Goal: Find specific page/section: Find specific page/section

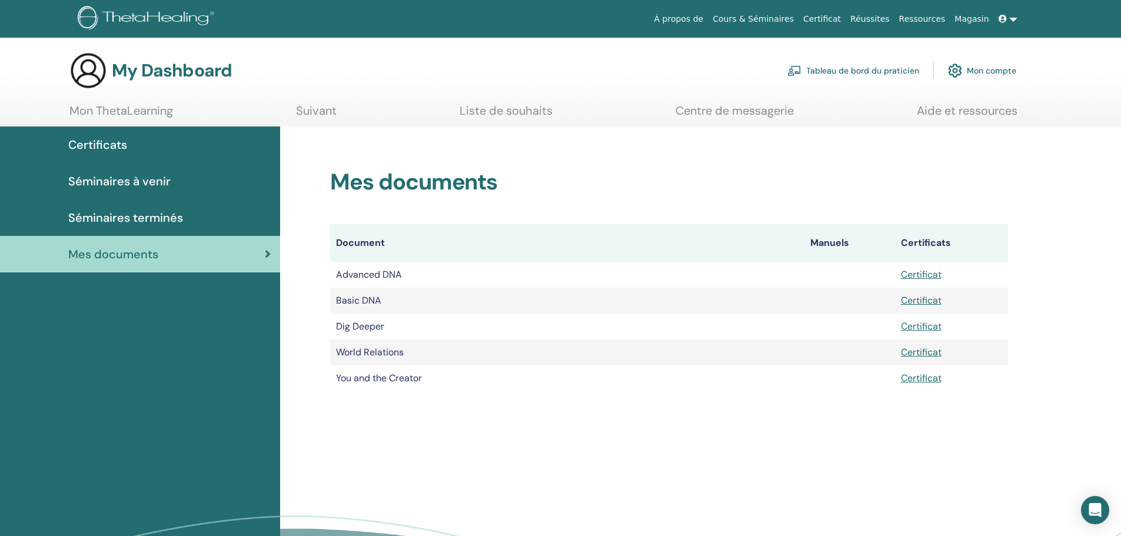
click at [123, 172] on link "Séminaires à venir" at bounding box center [140, 181] width 280 height 36
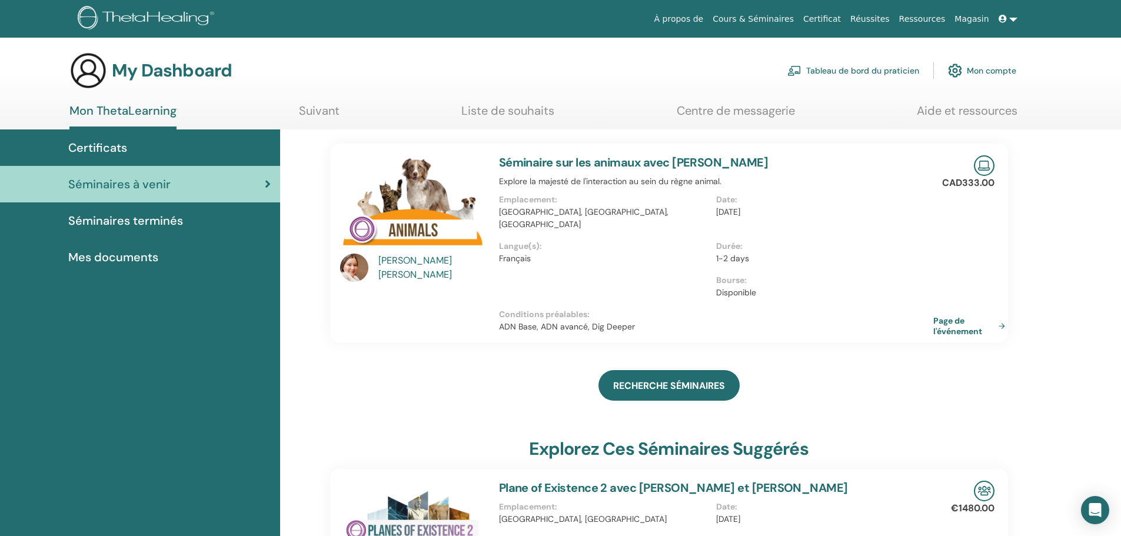
click at [114, 149] on span "Certificats" at bounding box center [97, 148] width 59 height 18
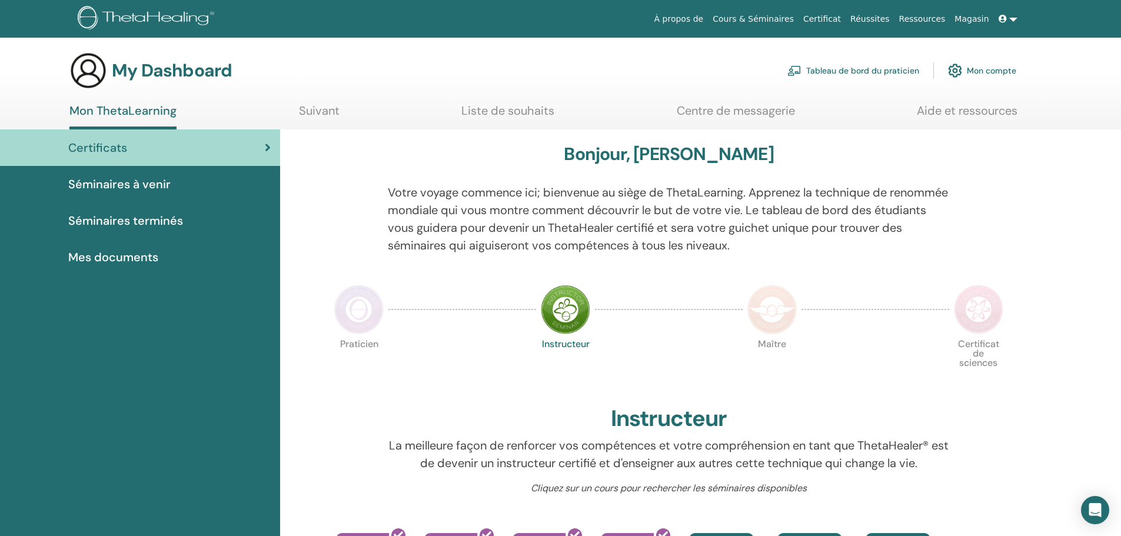
click at [545, 309] on img at bounding box center [565, 309] width 49 height 49
click at [568, 313] on img at bounding box center [565, 309] width 49 height 49
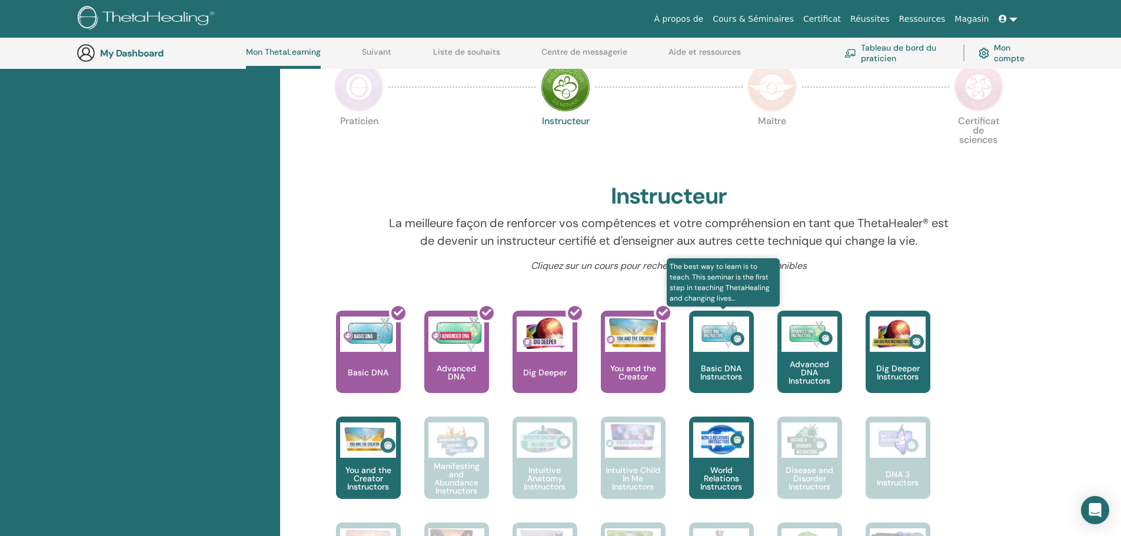
scroll to position [267, 0]
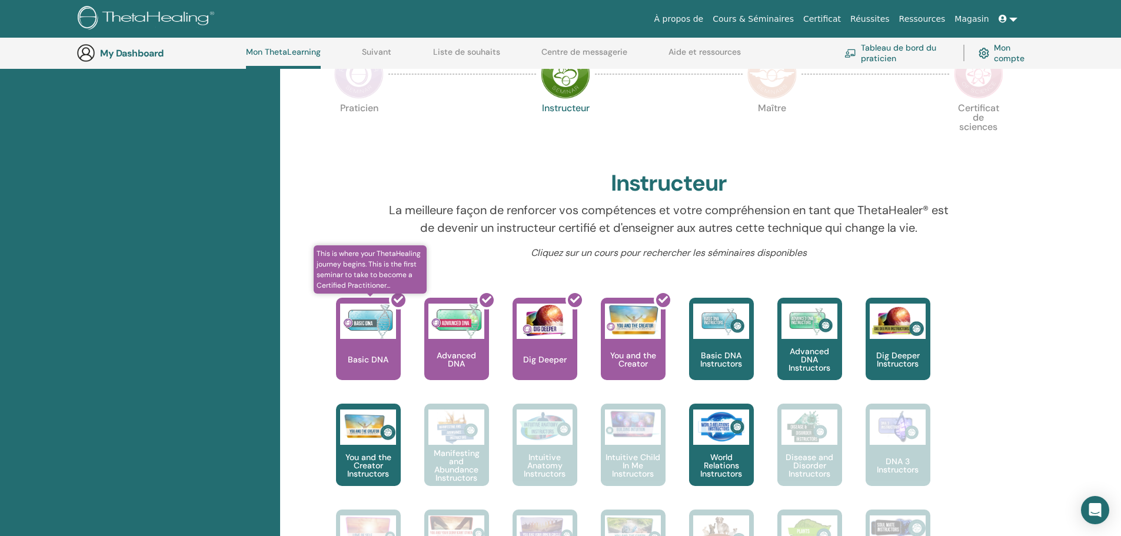
click at [379, 341] on div at bounding box center [375, 344] width 65 height 106
